Goal: Information Seeking & Learning: Learn about a topic

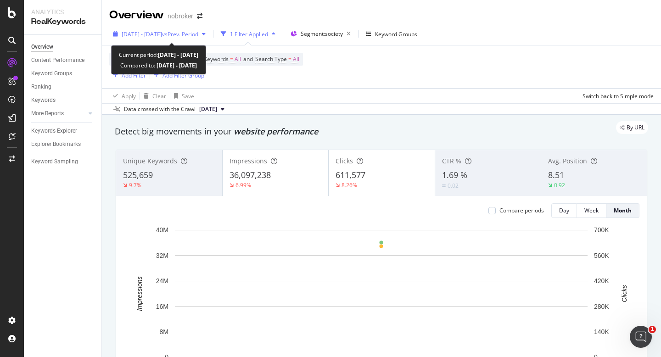
click at [165, 40] on div "2025 Sep. 1st - Sep. 29th vs Prev. Period" at bounding box center [159, 34] width 100 height 14
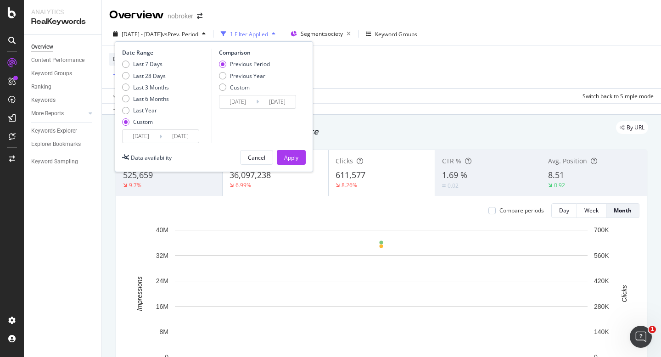
click at [144, 137] on input "[DATE]" at bounding box center [141, 136] width 37 height 13
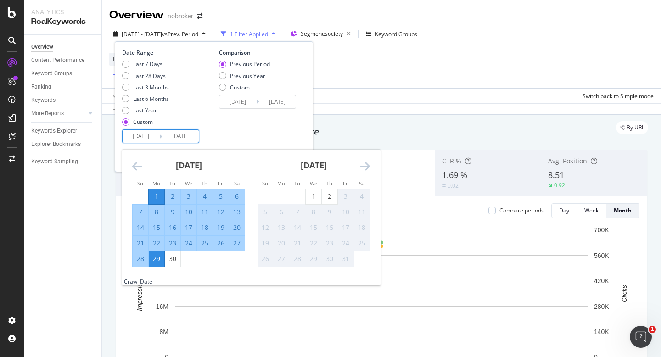
click at [160, 201] on div "1" at bounding box center [157, 196] width 16 height 9
click at [173, 257] on div "30" at bounding box center [173, 258] width 16 height 9
type input "[DATE]"
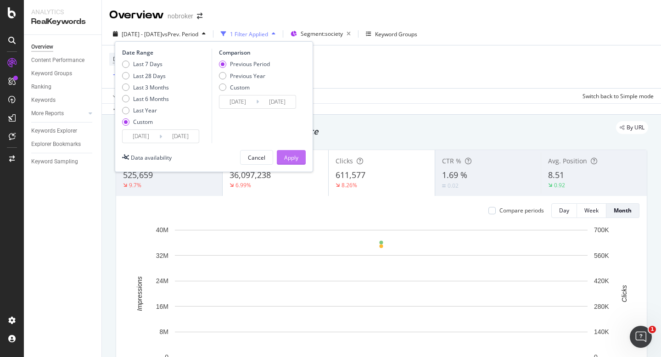
click at [291, 158] on div "Apply" at bounding box center [291, 158] width 14 height 8
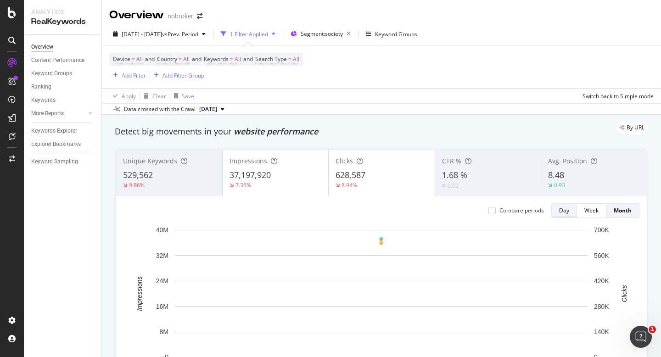
click at [569, 215] on button "Day" at bounding box center [564, 210] width 26 height 15
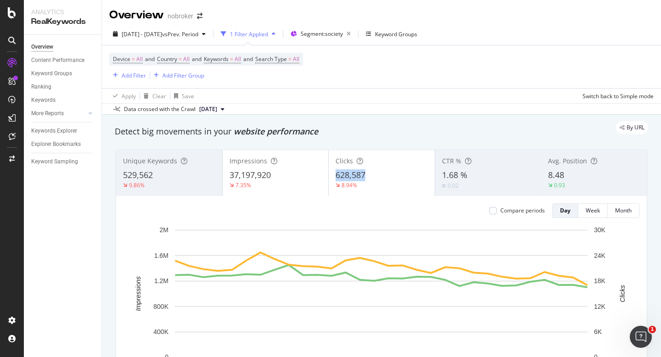
drag, startPoint x: 367, startPoint y: 174, endPoint x: 331, endPoint y: 180, distance: 35.8
click at [331, 180] on div "Clicks 628,587 8.94%" at bounding box center [382, 172] width 106 height 41
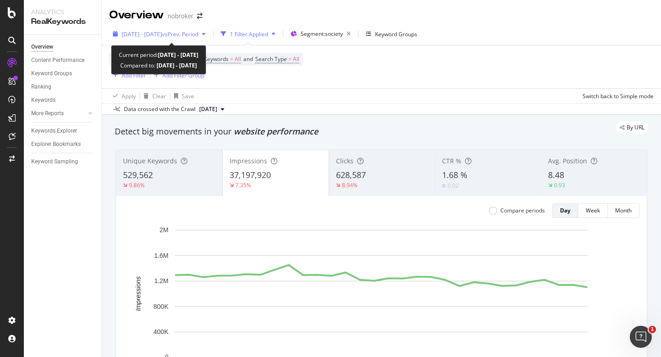
click at [179, 28] on div "2025 Sep. 1st - Sep. 30th vs Prev. Period" at bounding box center [159, 34] width 100 height 14
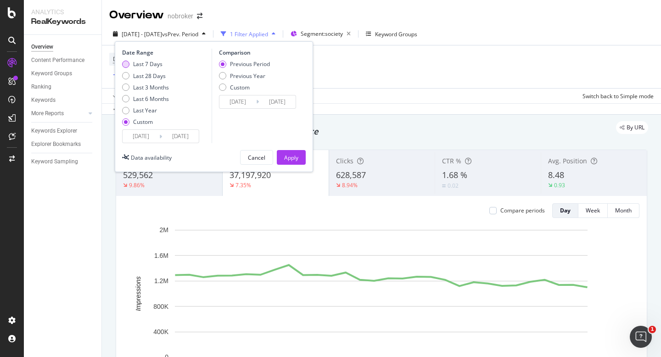
click at [145, 62] on div "Last 7 Days" at bounding box center [147, 64] width 29 height 8
type input "[DATE]"
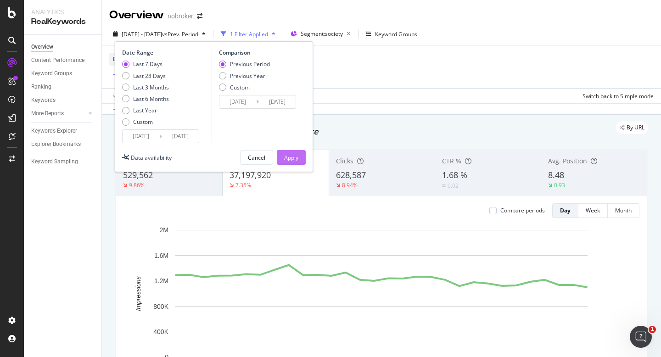
click at [287, 151] on div "Apply" at bounding box center [291, 158] width 14 height 14
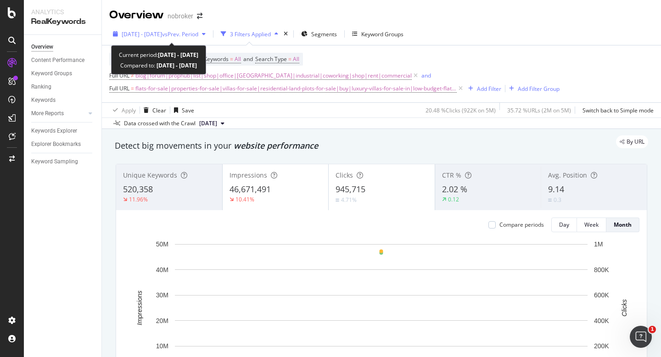
click at [161, 36] on span "[DATE] - [DATE]" at bounding box center [142, 34] width 40 height 8
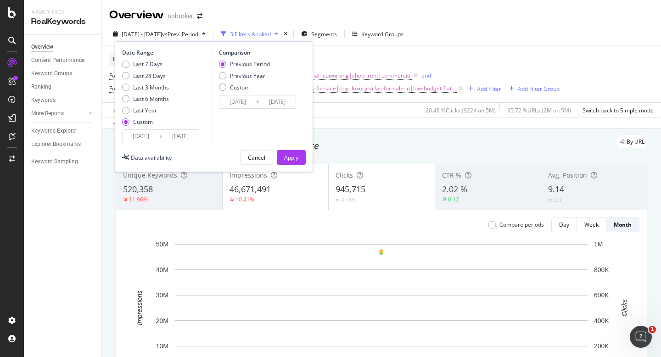
click at [137, 132] on input "2025/09/01" at bounding box center [141, 136] width 37 height 13
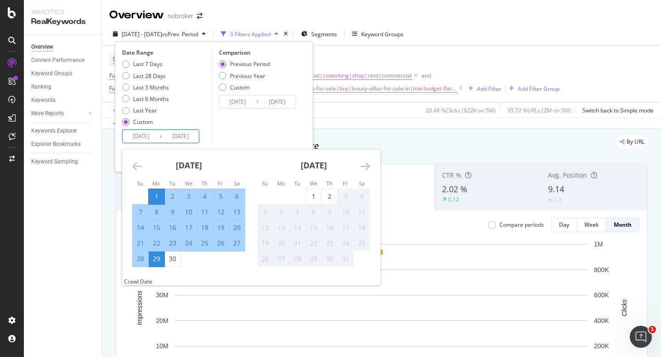
click at [156, 196] on div "1" at bounding box center [157, 196] width 16 height 9
click at [171, 256] on div "30" at bounding box center [173, 258] width 16 height 9
type input "[DATE]"
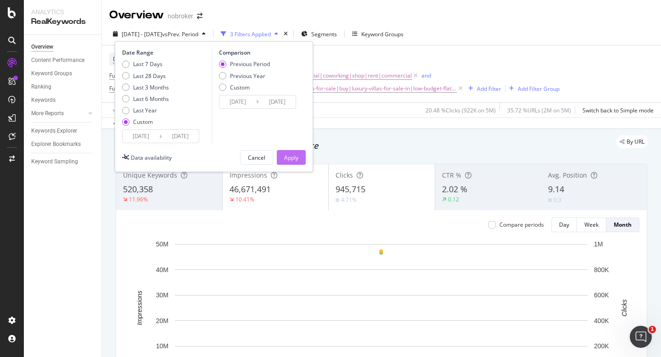
click at [286, 158] on div "Apply" at bounding box center [291, 158] width 14 height 8
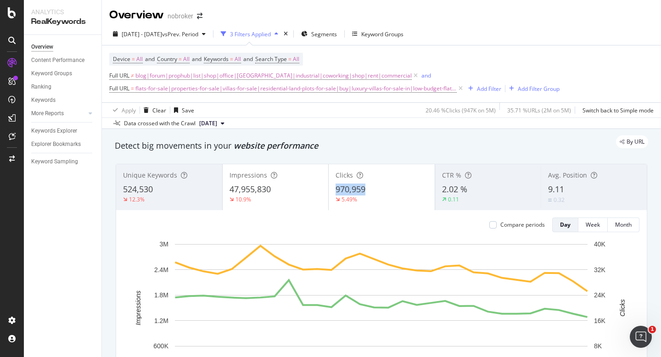
copy span "970,959"
drag, startPoint x: 371, startPoint y: 190, endPoint x: 337, endPoint y: 193, distance: 34.5
click at [337, 193] on div "970,959" at bounding box center [381, 190] width 92 height 12
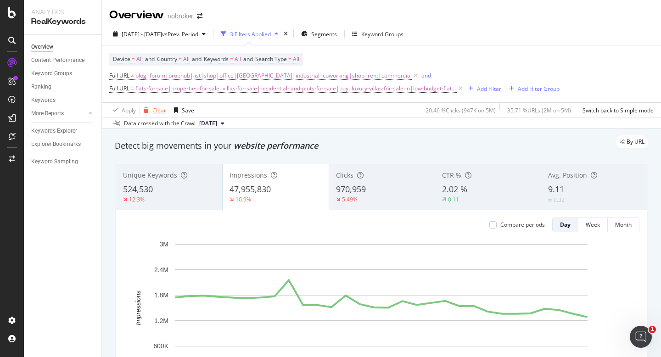
click at [151, 37] on span "[DATE] - [DATE]" at bounding box center [142, 34] width 40 height 8
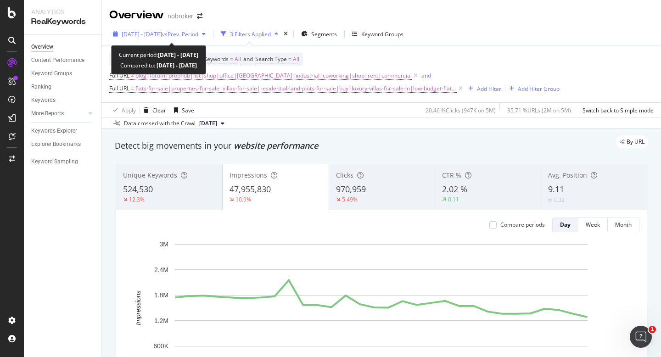
click at [157, 32] on span "[DATE] - [DATE]" at bounding box center [142, 34] width 40 height 8
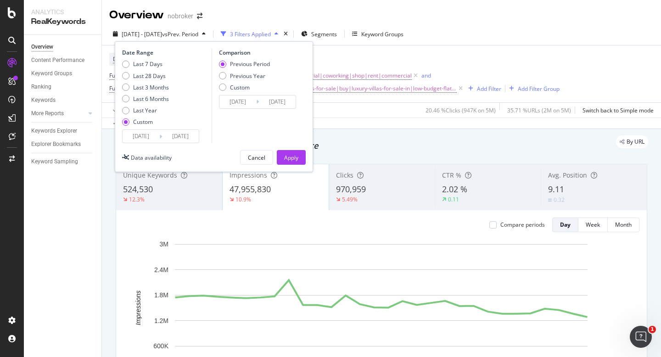
click at [155, 70] on div "Last 7 Days Last 28 Days Last 3 Months Last 6 Months Last Year Custom" at bounding box center [145, 94] width 47 height 69
click at [153, 61] on div "Last 7 Days" at bounding box center [147, 64] width 29 height 8
type input "2025/09/26"
type input "[DATE]"
type input "2025/09/19"
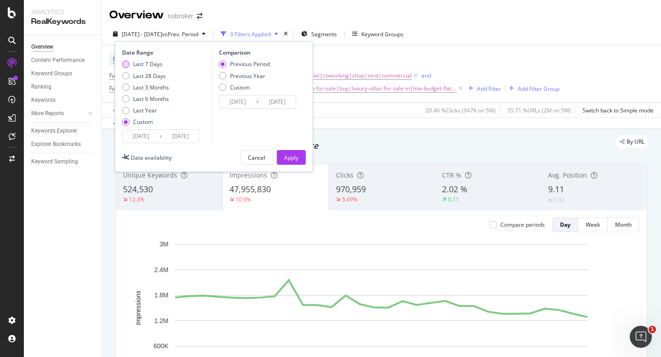
type input "2025/09/25"
click at [285, 154] on div "Apply" at bounding box center [291, 158] width 14 height 8
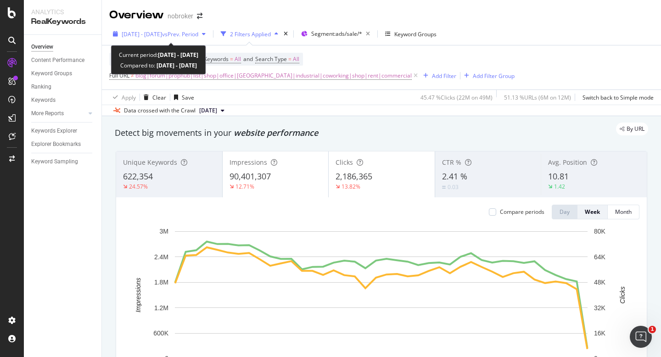
click at [162, 34] on span "2025 Jan. 1st - Sep. 29th" at bounding box center [142, 34] width 40 height 8
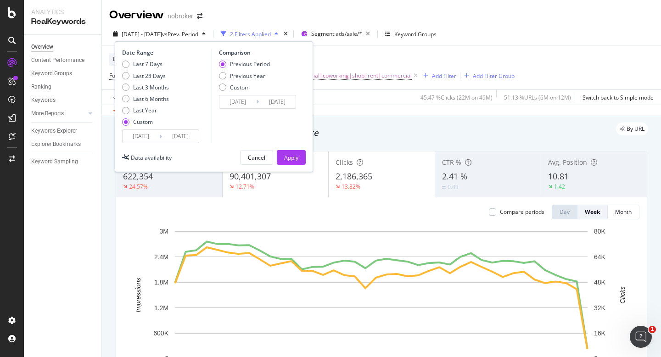
click at [142, 135] on input "2025/01/01" at bounding box center [141, 136] width 37 height 13
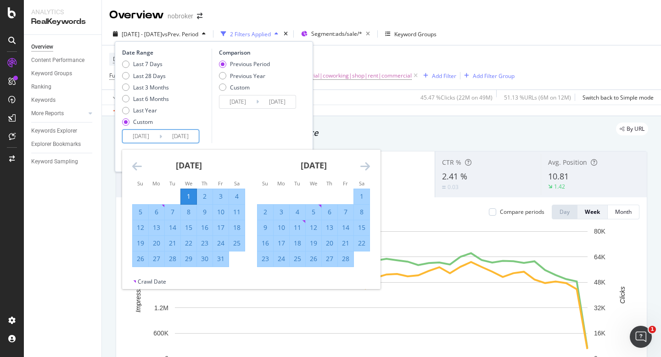
click at [365, 166] on icon "Move forward to switch to the next month." at bounding box center [365, 166] width 10 height 11
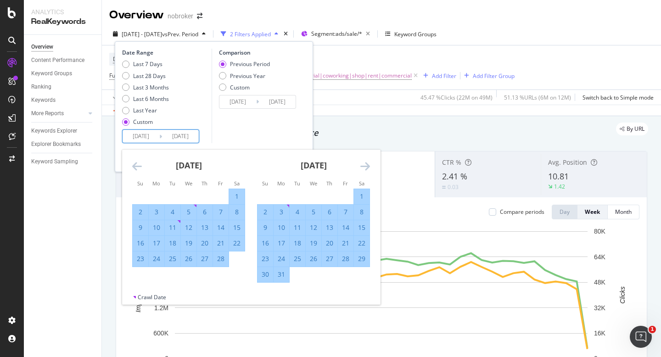
click at [365, 166] on icon "Move forward to switch to the next month." at bounding box center [365, 166] width 10 height 11
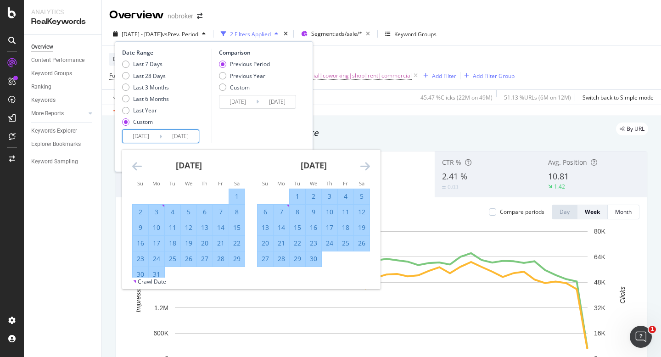
click at [365, 166] on icon "Move forward to switch to the next month." at bounding box center [365, 166] width 10 height 11
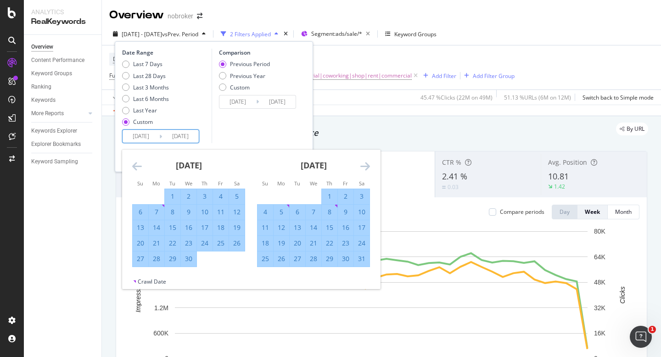
click at [524, 52] on div "Device = All and Country = All and Keywords = All and Search Type = All Full UR…" at bounding box center [381, 67] width 544 height 44
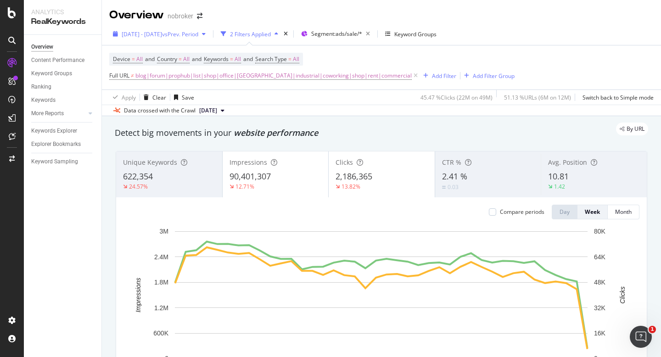
click at [183, 35] on span "vs Prev. Period" at bounding box center [180, 34] width 36 height 8
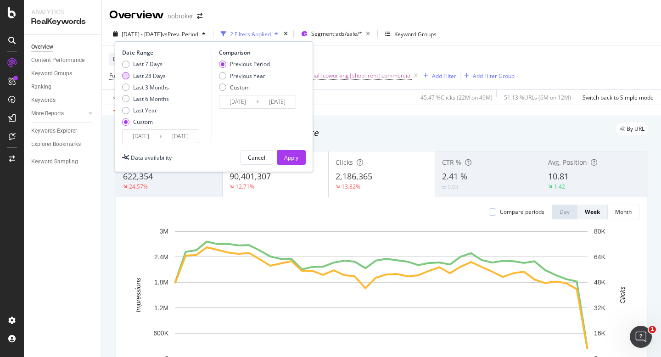
click at [150, 64] on div "Last 7 Days" at bounding box center [147, 64] width 29 height 8
type input "2025/09/23"
type input "2025/09/16"
type input "2025/09/22"
click at [293, 159] on div "Apply" at bounding box center [291, 158] width 14 height 8
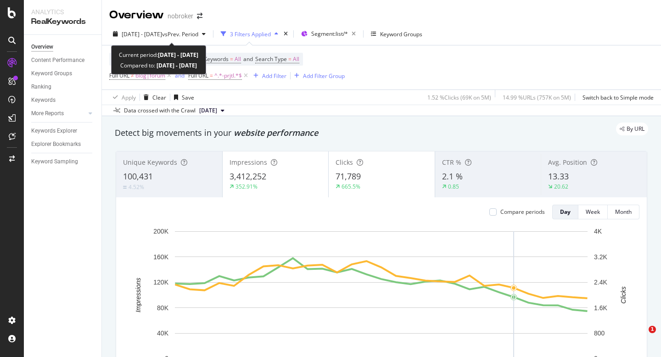
click at [155, 33] on span "[DATE] - [DATE]" at bounding box center [142, 34] width 40 height 8
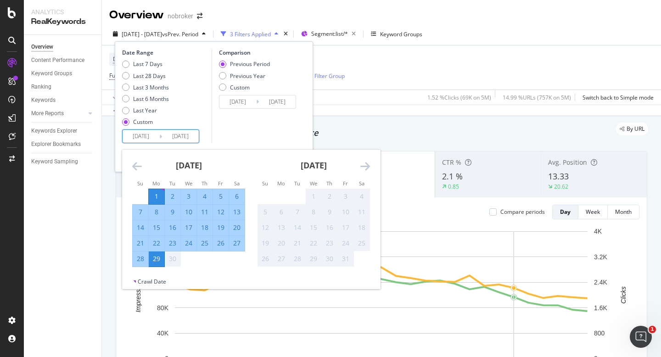
click at [142, 137] on input "2025/09/01" at bounding box center [141, 136] width 37 height 13
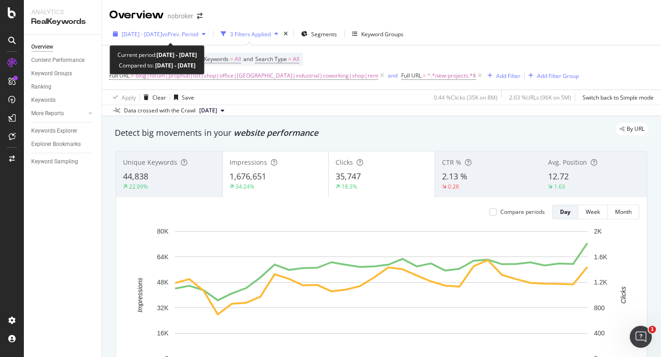
click at [145, 31] on span "[DATE] - [DATE]" at bounding box center [142, 34] width 40 height 8
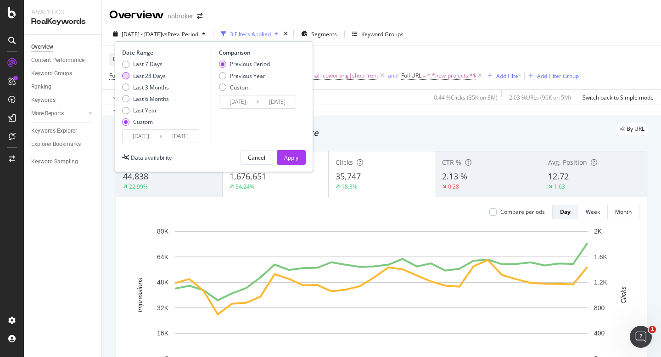
click at [141, 75] on div "Last 28 Days" at bounding box center [149, 76] width 33 height 8
type input "[DATE]"
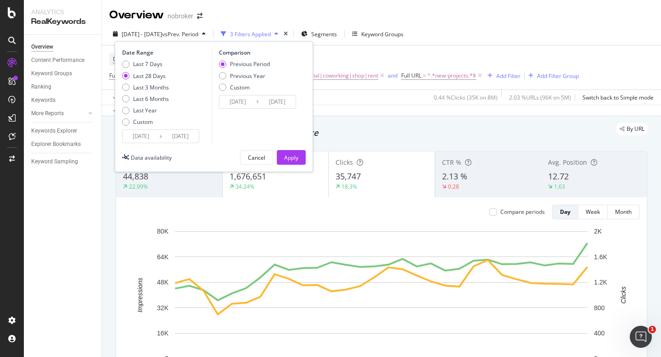
click at [139, 134] on input "[DATE]" at bounding box center [141, 136] width 37 height 13
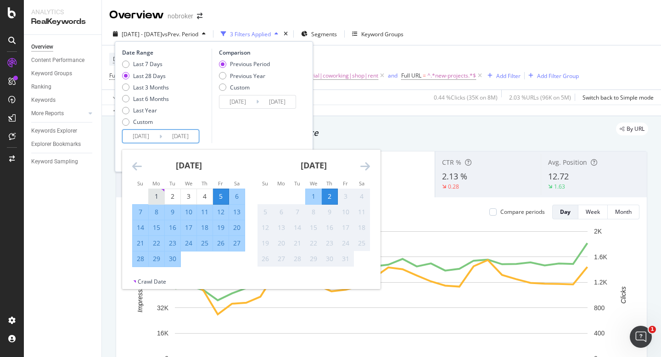
click at [154, 193] on div "1" at bounding box center [157, 196] width 16 height 9
type input "[DATE]"
click at [174, 261] on div "30" at bounding box center [173, 258] width 16 height 9
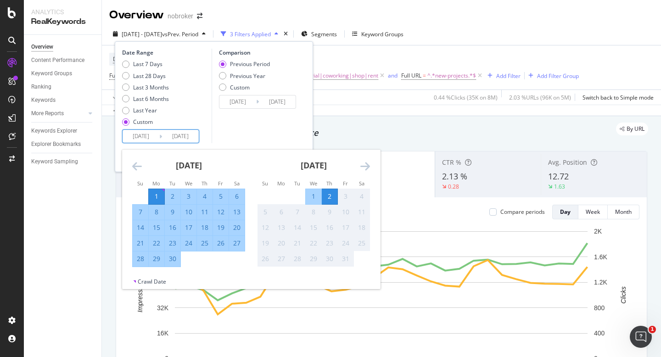
type input "[DATE]"
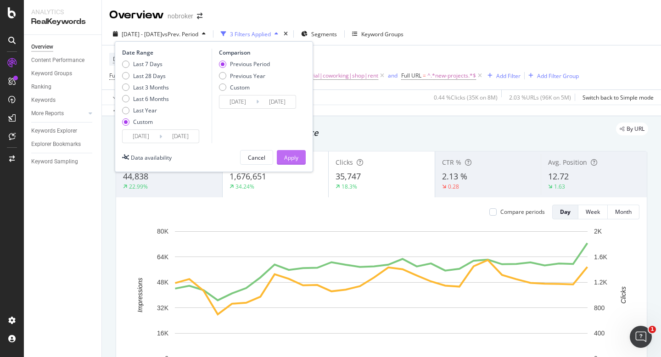
click at [286, 159] on div "Apply" at bounding box center [291, 158] width 14 height 8
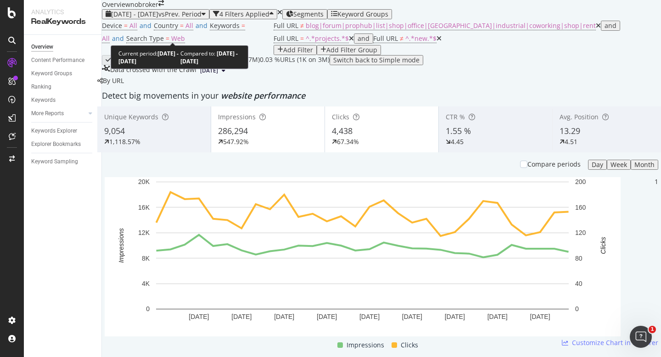
click at [141, 18] on span "[DATE] - [DATE]" at bounding box center [134, 14] width 47 height 9
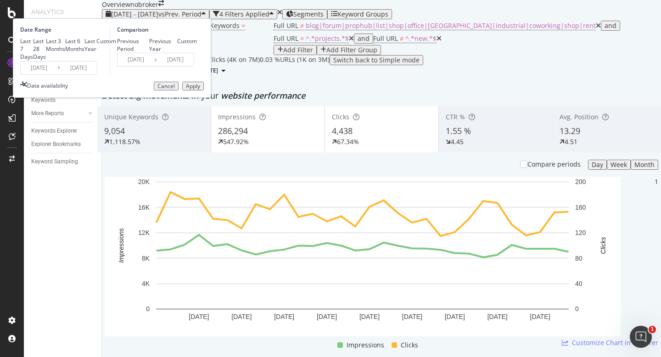
click at [46, 61] on div "Last 28 Days" at bounding box center [39, 48] width 13 height 23
type input "[DATE]"
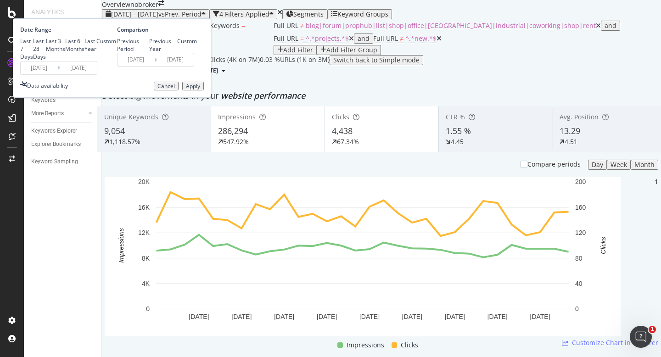
click at [116, 61] on div "Last 7 Days Last 28 Days Last 3 Months Last 6 Months Last Year Custom" at bounding box center [68, 48] width 96 height 23
click at [57, 74] on input "[DATE]" at bounding box center [39, 67] width 37 height 13
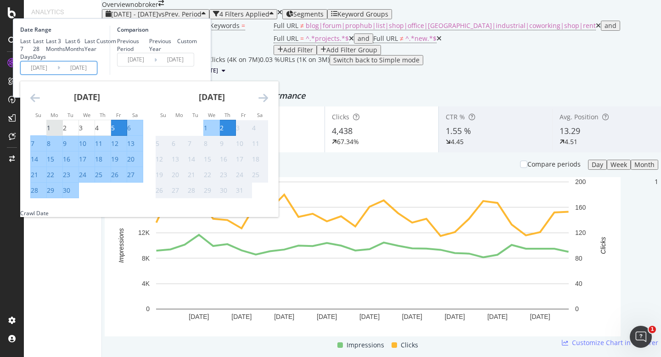
click at [50, 133] on div "1" at bounding box center [49, 127] width 4 height 9
type input "[DATE]"
type input "2025/07/31"
type input "[DATE]"
click at [70, 195] on div "30" at bounding box center [66, 190] width 7 height 9
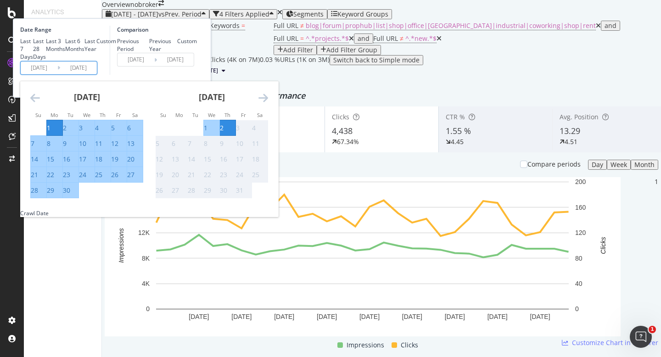
type input "2025/09/30"
type input "2025/08/02"
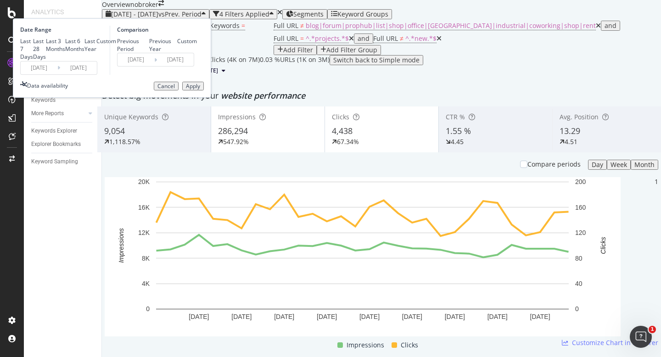
click at [200, 89] on div "Apply" at bounding box center [193, 86] width 14 height 6
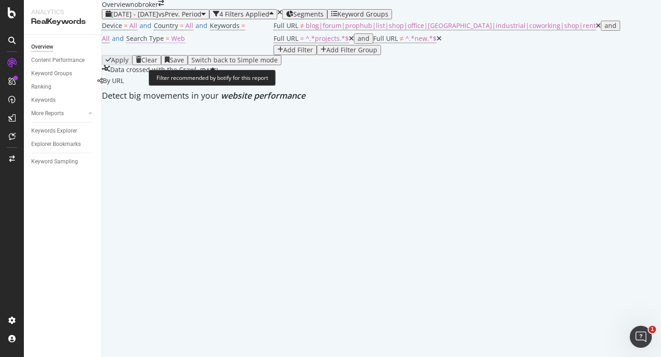
click at [185, 43] on span "Web" at bounding box center [178, 38] width 14 height 9
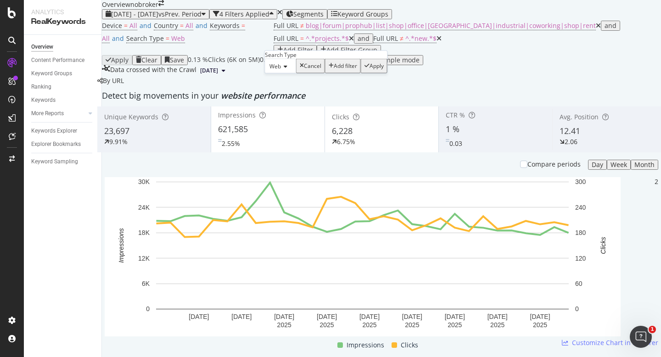
click at [279, 70] on span "Web" at bounding box center [274, 66] width 11 height 8
click at [284, 83] on div "All" at bounding box center [280, 78] width 30 height 10
click at [365, 69] on div "Apply" at bounding box center [371, 66] width 14 height 6
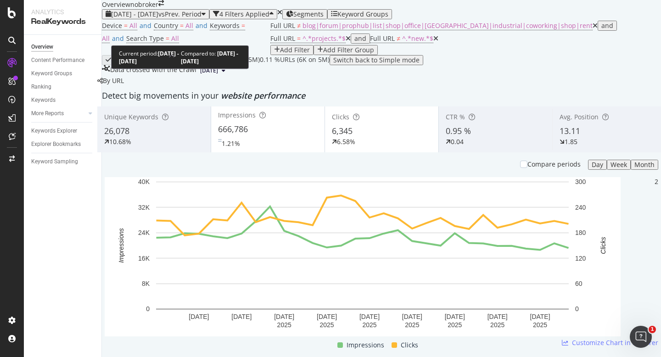
click at [133, 18] on span "2025 Sep. 1st - Sep. 30th" at bounding box center [134, 14] width 47 height 9
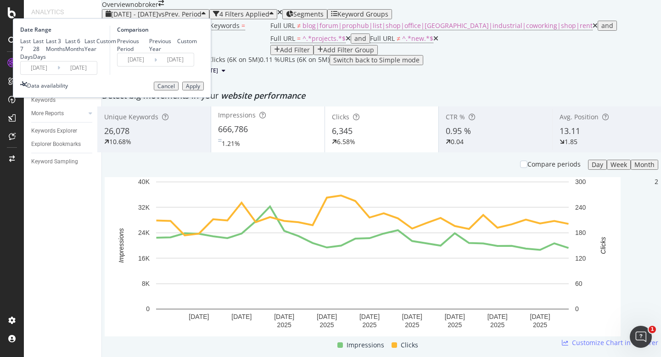
click at [33, 61] on div "Last 7 Days" at bounding box center [26, 48] width 13 height 23
type input "[DATE]"
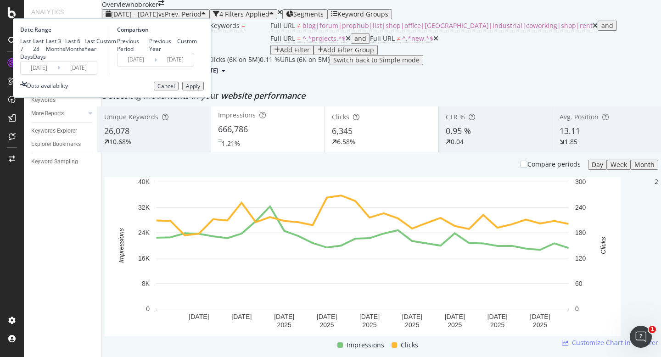
click at [200, 89] on div "Apply" at bounding box center [193, 86] width 14 height 6
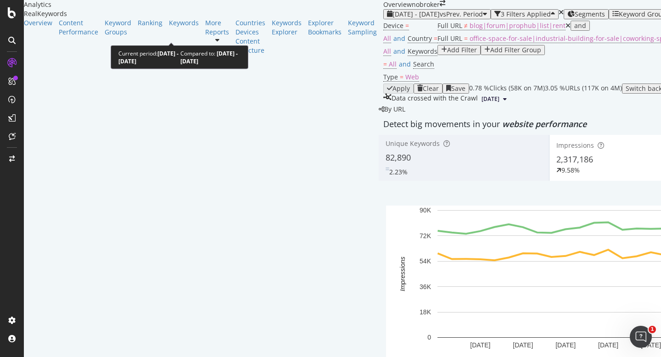
click at [392, 18] on span "[DATE] - [DATE]" at bounding box center [415, 14] width 47 height 9
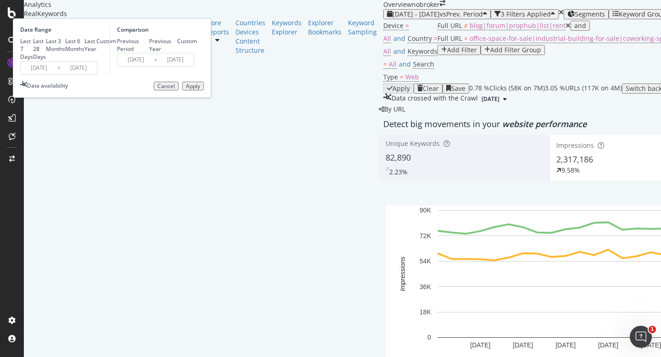
click at [46, 61] on div "Last 28 Days" at bounding box center [39, 48] width 13 height 23
type input "[DATE]"
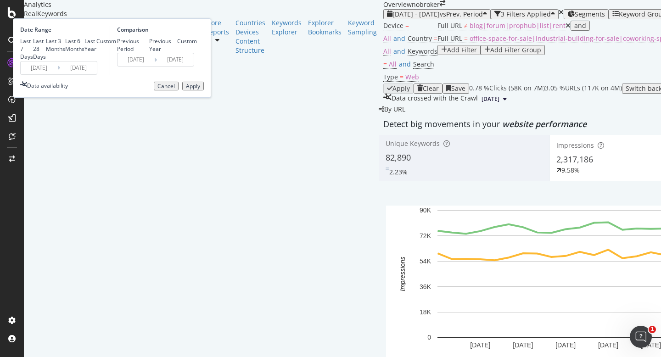
click at [57, 74] on input "[DATE]" at bounding box center [39, 67] width 37 height 13
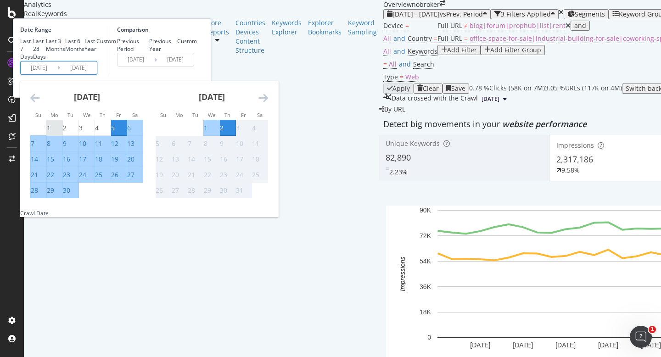
click at [62, 133] on div "1" at bounding box center [55, 127] width 16 height 9
type input "[DATE]"
click at [70, 195] on div "30" at bounding box center [66, 190] width 7 height 9
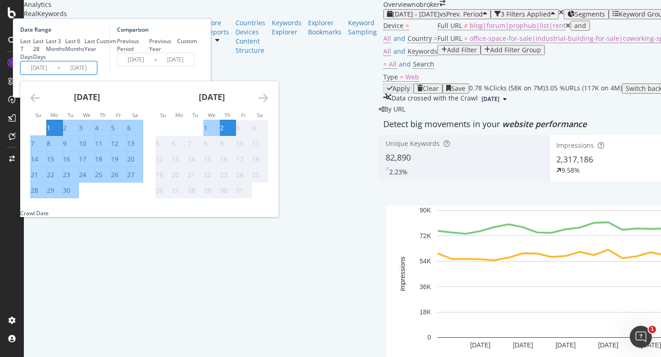
type input "[DATE]"
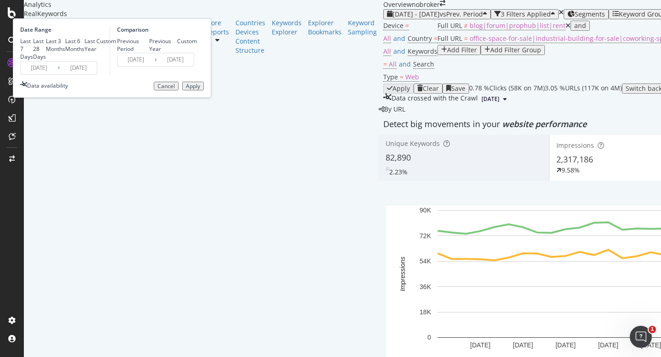
click at [200, 89] on div "Apply" at bounding box center [193, 86] width 14 height 6
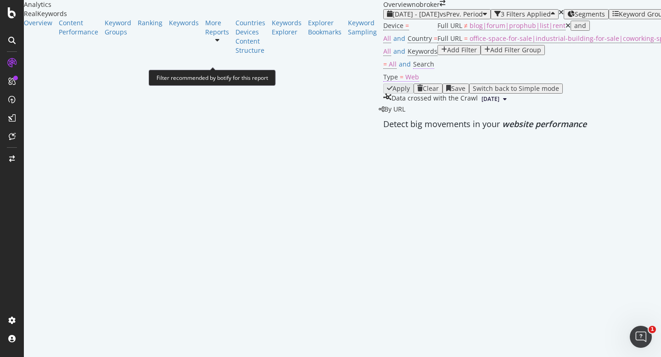
click at [405, 73] on span "Web" at bounding box center [412, 77] width 14 height 9
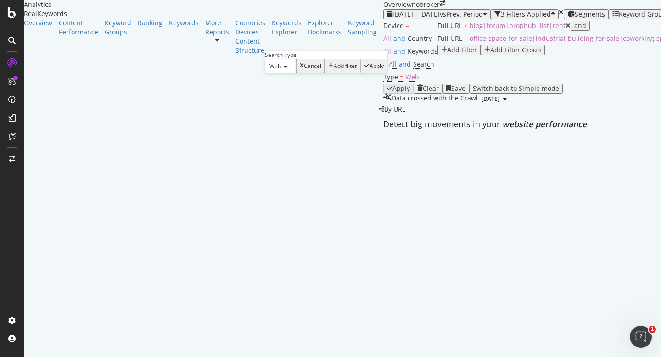
click at [284, 69] on icon at bounding box center [284, 67] width 6 height 6
click at [290, 83] on div "All" at bounding box center [280, 78] width 30 height 10
click at [365, 69] on div "Apply" at bounding box center [371, 66] width 14 height 6
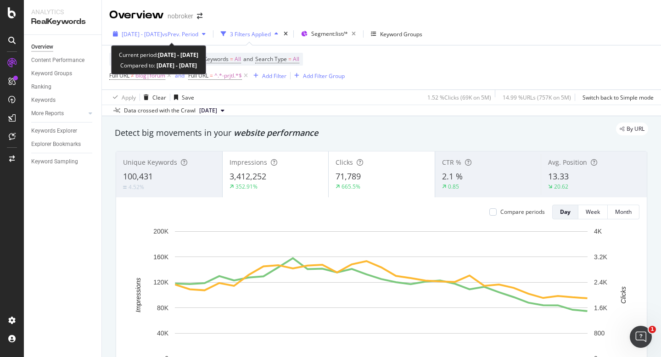
click at [150, 29] on div "[DATE] - [DATE] vs Prev. Period" at bounding box center [159, 34] width 100 height 14
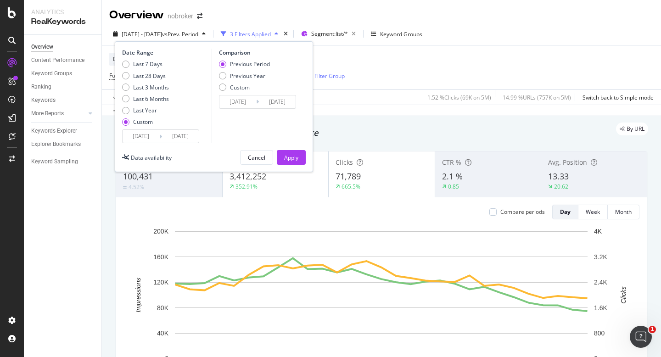
click at [134, 140] on input "[DATE]" at bounding box center [141, 136] width 37 height 13
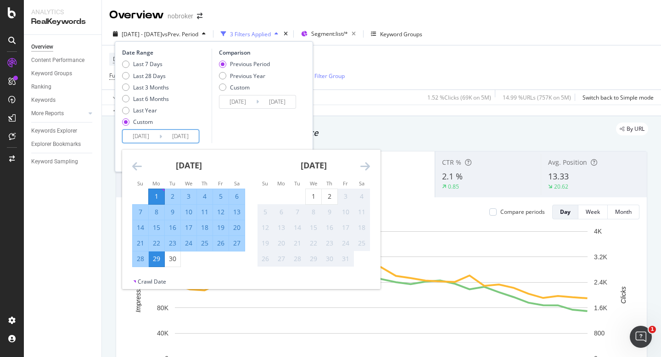
click at [153, 197] on div "1" at bounding box center [157, 196] width 16 height 9
click at [172, 257] on div "30" at bounding box center [173, 258] width 16 height 9
type input "2025/09/30"
type input "2025/08/02"
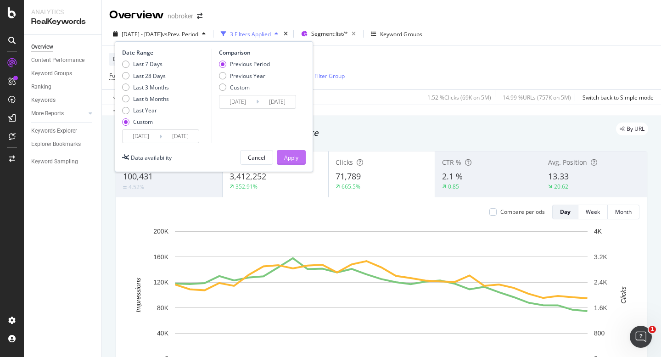
click at [291, 159] on div "Apply" at bounding box center [291, 158] width 14 height 8
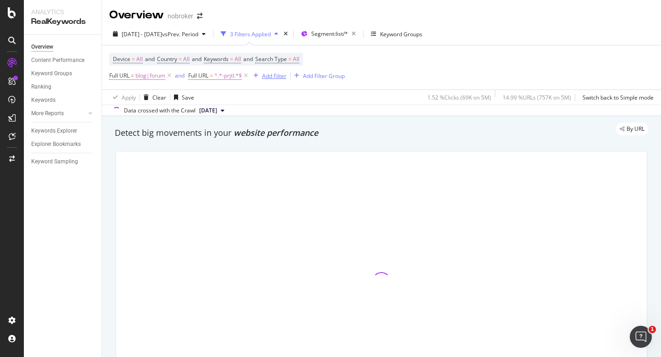
click at [272, 76] on div "Add Filter" at bounding box center [274, 76] width 24 height 8
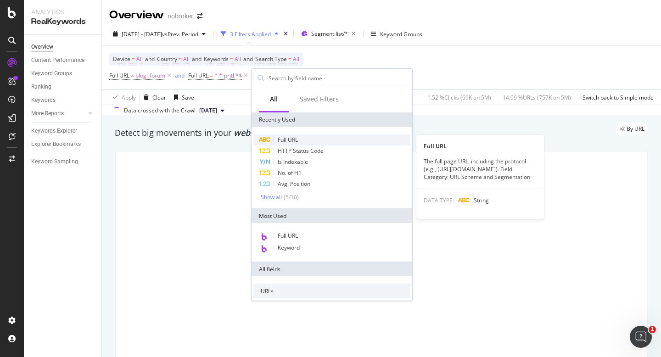
click at [286, 140] on span "Full URL" at bounding box center [288, 140] width 20 height 8
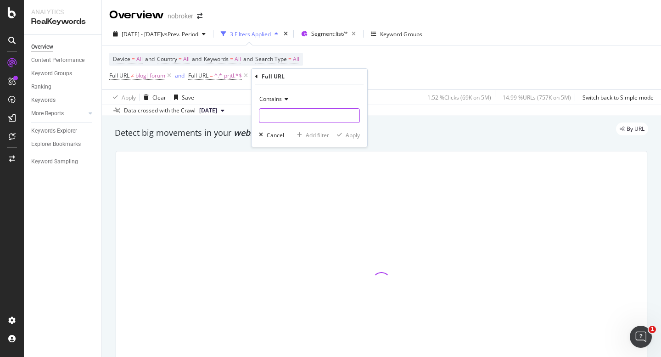
click at [287, 119] on input "text" at bounding box center [309, 115] width 100 height 15
type input "sale"
click at [354, 134] on div "Apply" at bounding box center [353, 135] width 14 height 8
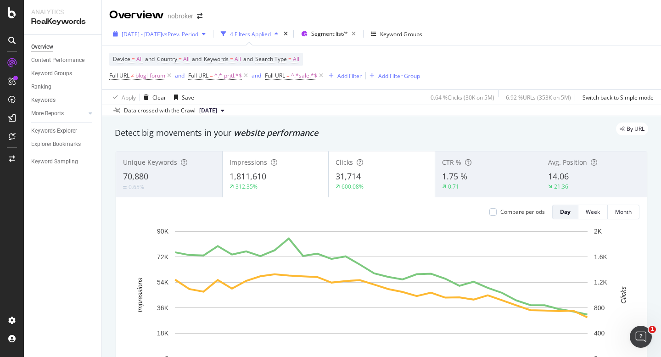
click at [162, 31] on span "2025 Sep. 1st - Sep. 30th" at bounding box center [142, 34] width 40 height 8
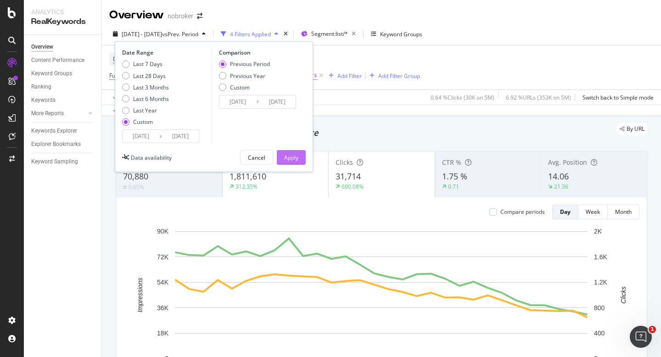
click at [136, 66] on div "Last 7 Days" at bounding box center [147, 64] width 29 height 8
click at [125, 64] on div "Last 7 Days" at bounding box center [125, 64] width 7 height 7
type input "[DATE]"
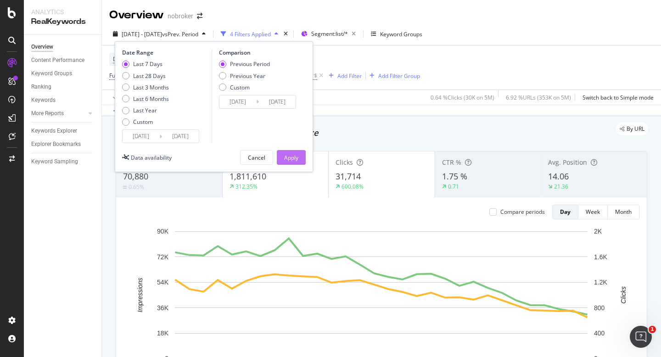
type input "[DATE]"
click at [282, 150] on button "Apply" at bounding box center [291, 157] width 29 height 15
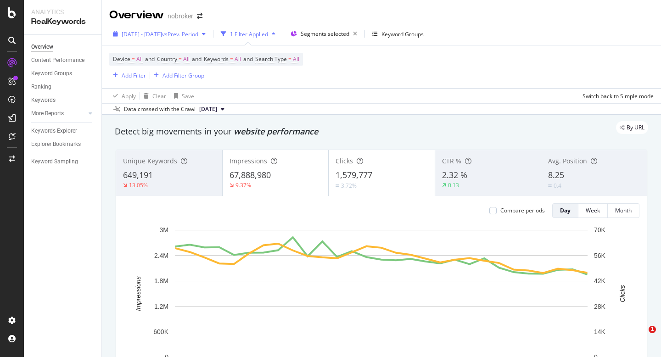
click at [162, 32] on span "[DATE] - [DATE]" at bounding box center [142, 34] width 40 height 8
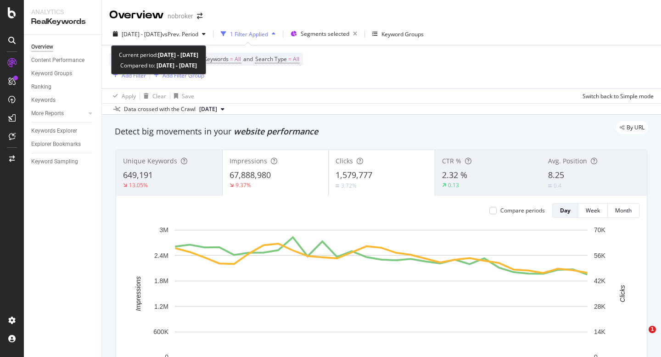
click at [188, 35] on span "vs Prev. Period" at bounding box center [180, 34] width 36 height 8
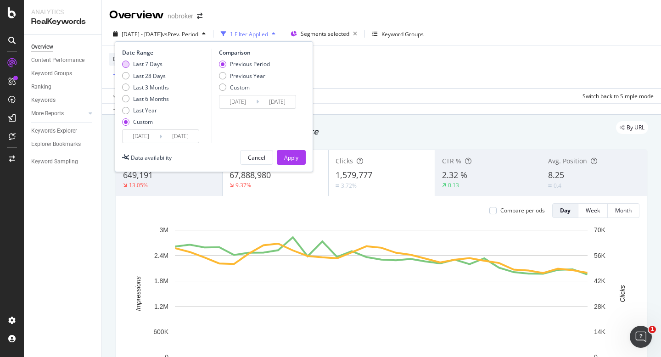
click at [140, 63] on div "Last 7 Days" at bounding box center [147, 64] width 29 height 8
type input "[DATE]"
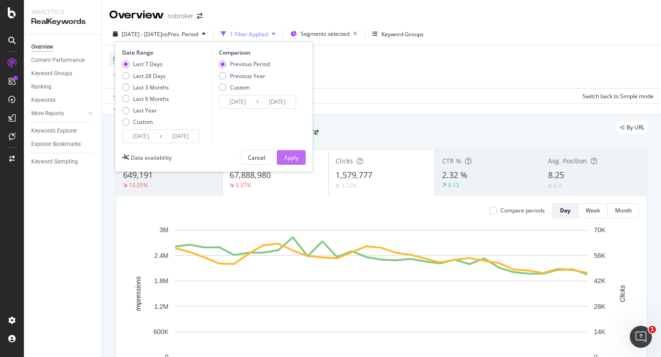
click at [296, 161] on div "Apply" at bounding box center [291, 158] width 14 height 8
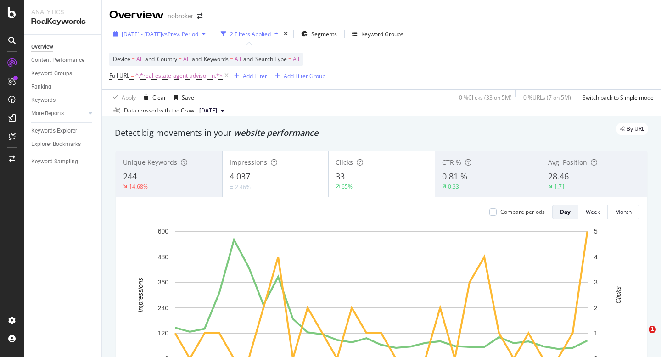
click at [187, 33] on span "vs Prev. Period" at bounding box center [180, 34] width 36 height 8
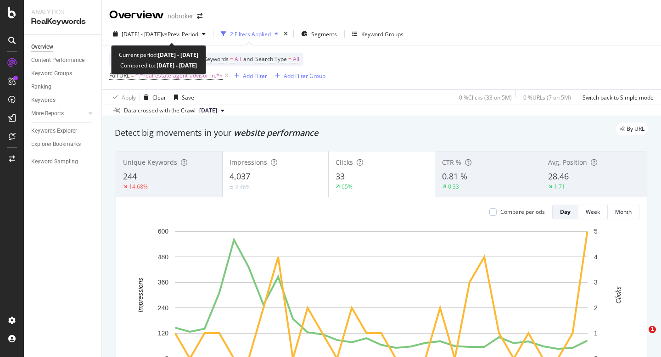
click at [153, 35] on span "[DATE] - [DATE]" at bounding box center [142, 34] width 40 height 8
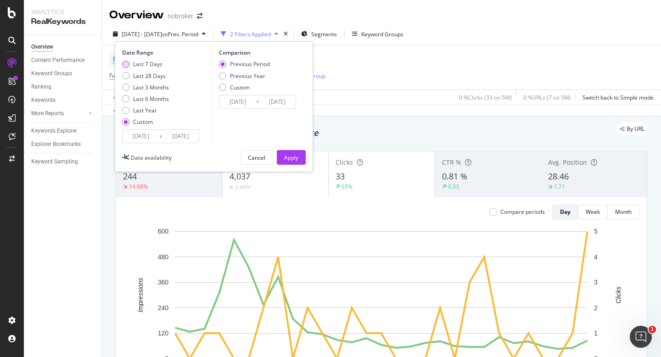
click at [126, 63] on div "Last 7 Days" at bounding box center [125, 64] width 7 height 7
type input "[DATE]"
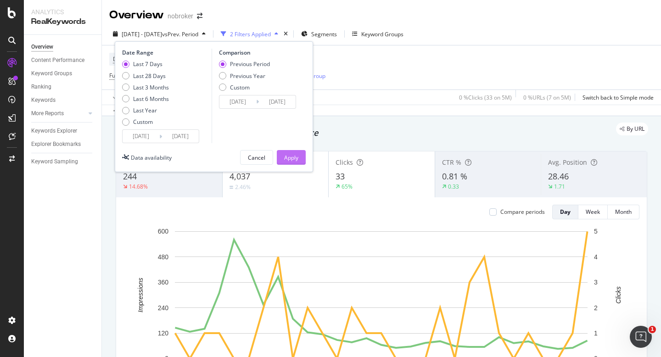
click at [285, 164] on button "Apply" at bounding box center [291, 157] width 29 height 15
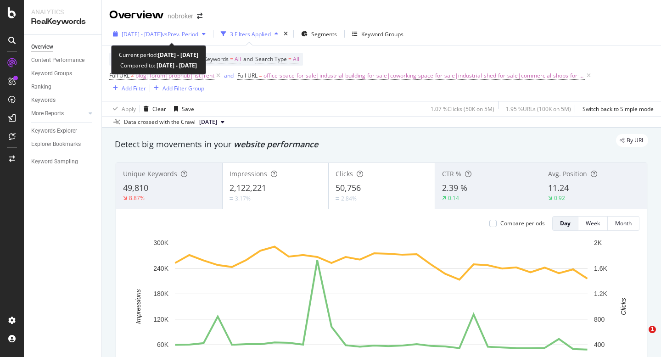
click at [139, 38] on div "[DATE] - [DATE] vs Prev. Period" at bounding box center [159, 34] width 100 height 14
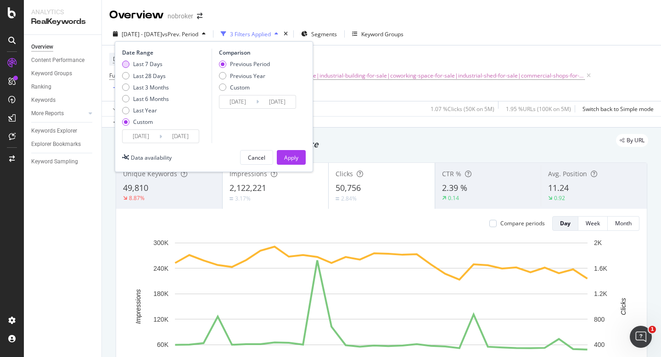
click at [150, 64] on div "Last 7 Days" at bounding box center [147, 64] width 29 height 8
type input "[DATE]"
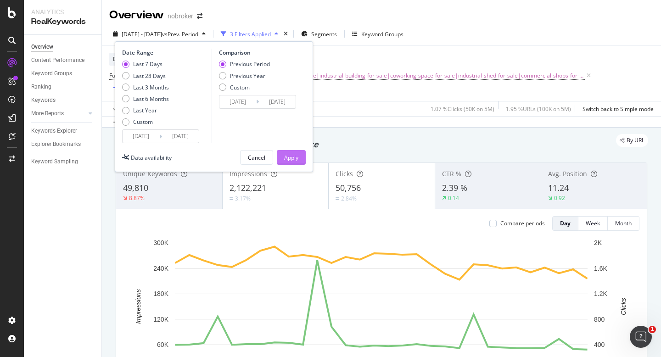
click at [284, 151] on div "Apply" at bounding box center [291, 158] width 14 height 14
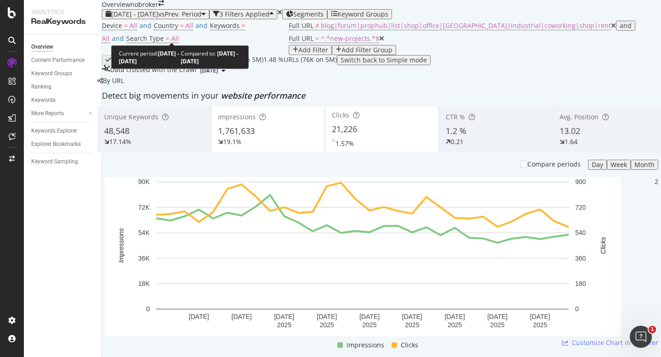
click at [199, 18] on span "vs Prev. Period" at bounding box center [179, 14] width 43 height 9
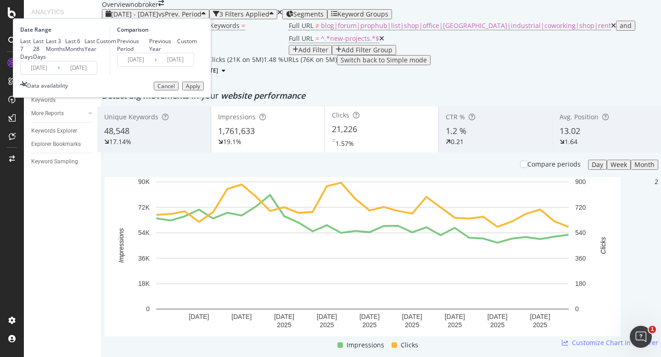
click at [57, 74] on input "[DATE]" at bounding box center [39, 67] width 37 height 13
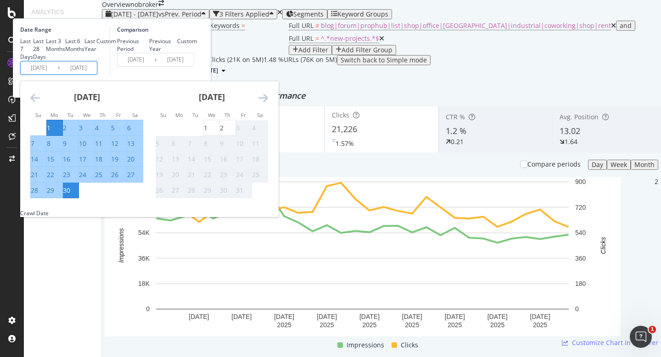
click at [33, 61] on div "Last 7 Days" at bounding box center [26, 48] width 13 height 23
type input "[DATE]"
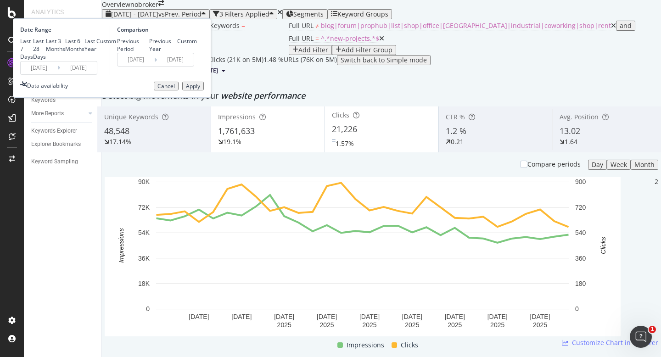
click at [200, 89] on div "Apply" at bounding box center [193, 86] width 14 height 6
